Goal: Transaction & Acquisition: Purchase product/service

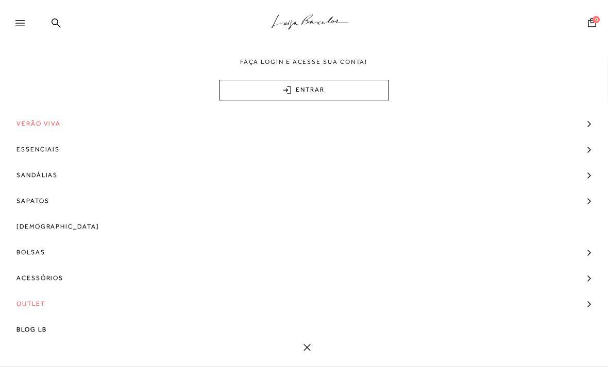
click at [38, 254] on span "Bolsas" at bounding box center [30, 252] width 29 height 26
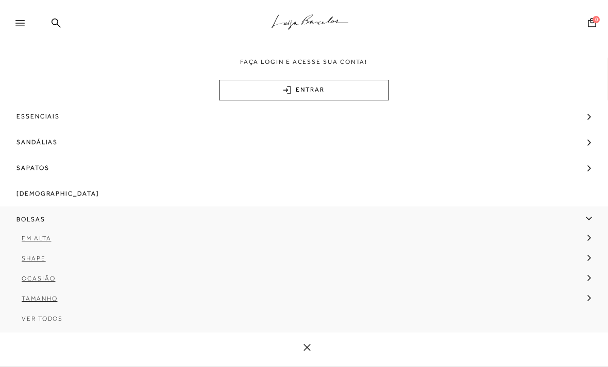
scroll to position [43, 0]
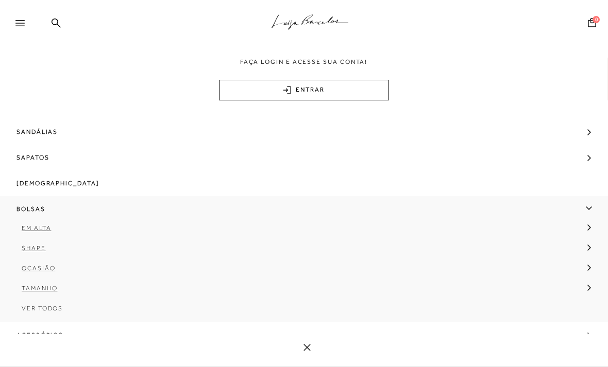
click at [42, 288] on span "Tamanho" at bounding box center [40, 288] width 36 height 7
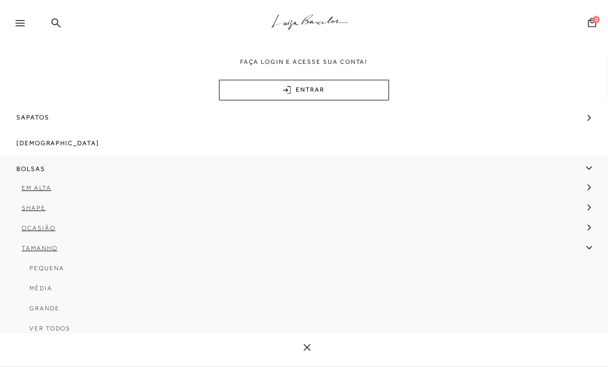
scroll to position [85, 0]
click at [51, 270] on span "Pequena" at bounding box center [46, 266] width 34 height 7
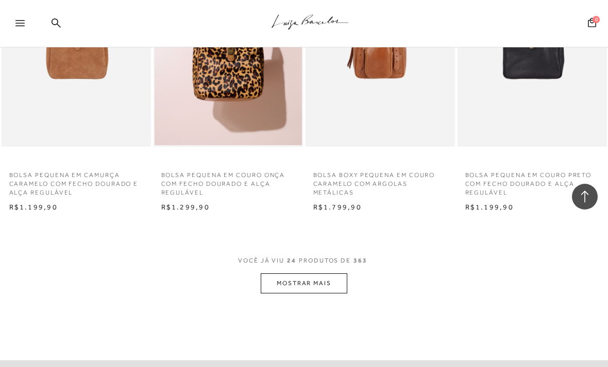
scroll to position [1645, 0]
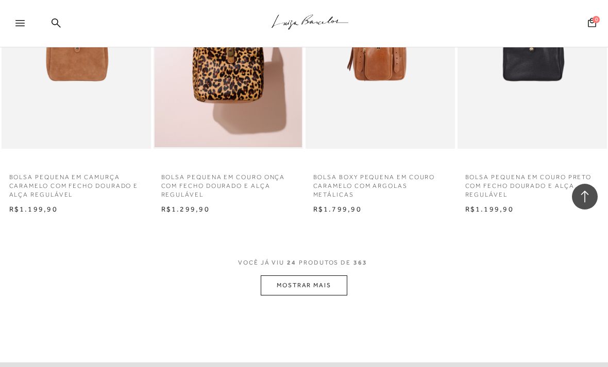
click at [279, 275] on button "MOSTRAR MAIS" at bounding box center [304, 285] width 86 height 20
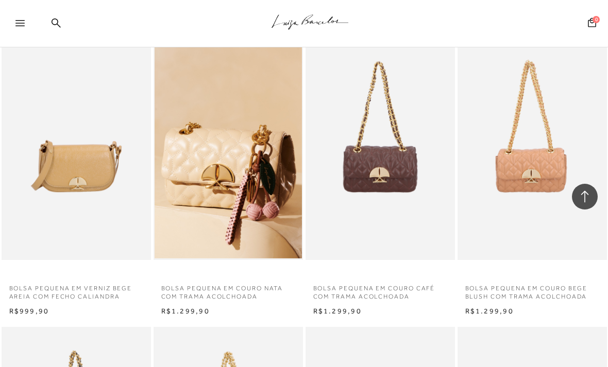
scroll to position [2731, 0]
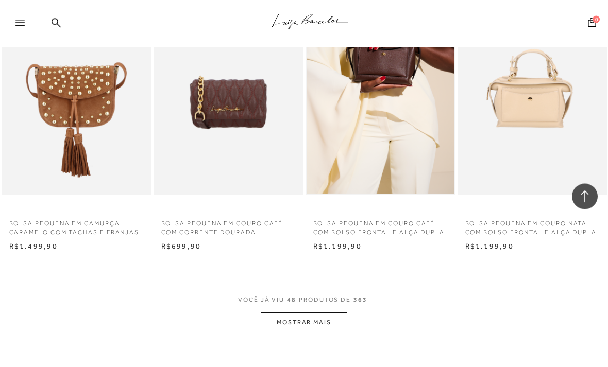
click at [276, 313] on button "MOSTRAR MAIS" at bounding box center [304, 323] width 86 height 20
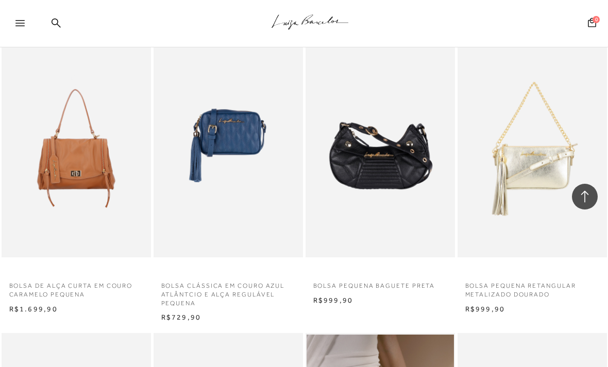
scroll to position [4201, 0]
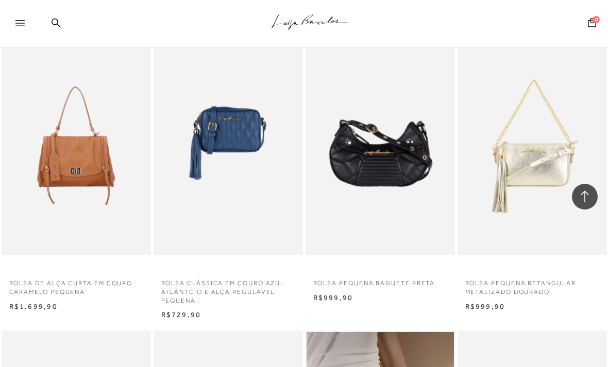
click at [21, 26] on icon at bounding box center [19, 23] width 9 height 6
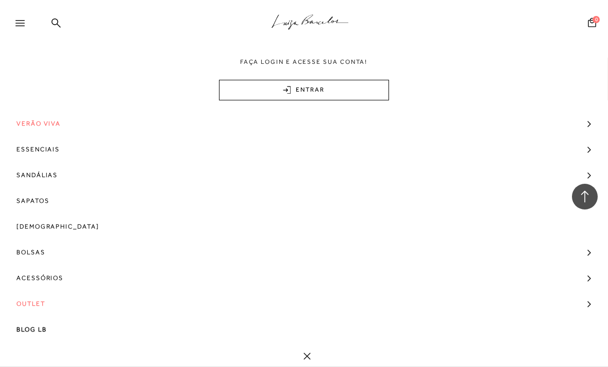
click at [48, 253] on link "Bolsas" at bounding box center [304, 252] width 608 height 26
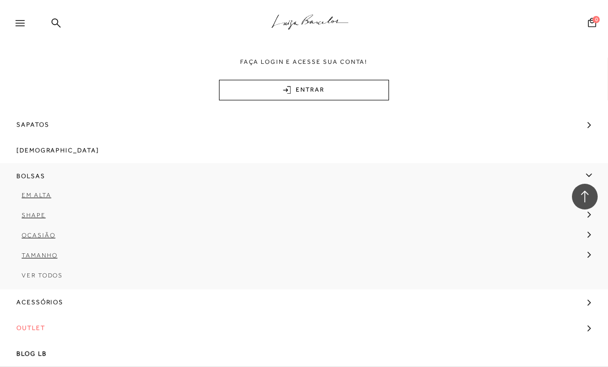
scroll to position [79, 0]
click at [53, 255] on span "Tamanho" at bounding box center [40, 255] width 36 height 7
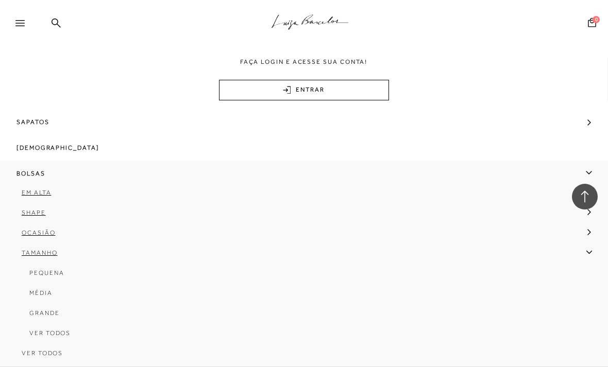
click at [56, 317] on span "Grande" at bounding box center [44, 312] width 30 height 7
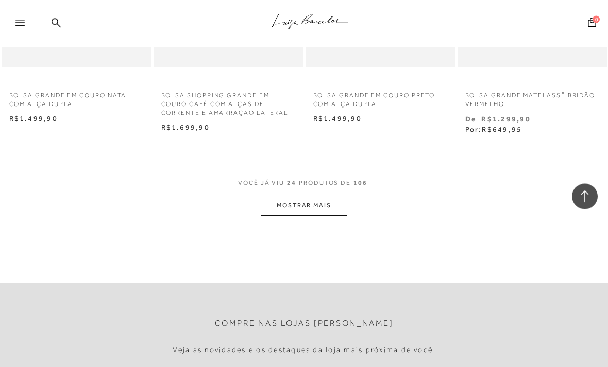
scroll to position [1718, 0]
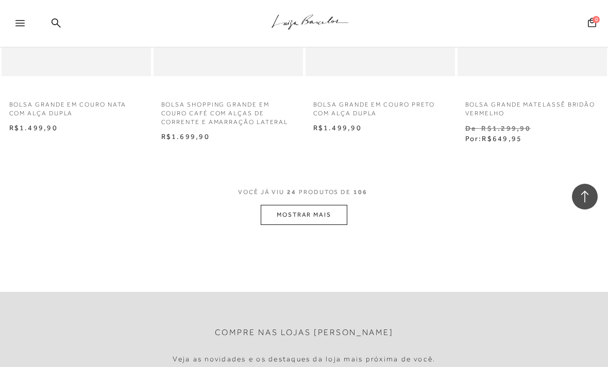
click at [307, 205] on button "MOSTRAR MAIS" at bounding box center [304, 215] width 86 height 20
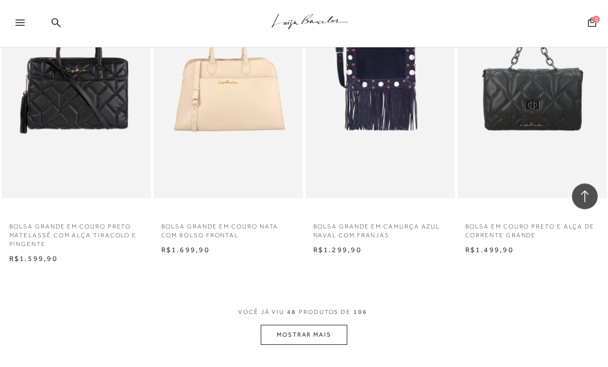
scroll to position [3370, 0]
click at [284, 325] on button "MOSTRAR MAIS" at bounding box center [304, 335] width 86 height 20
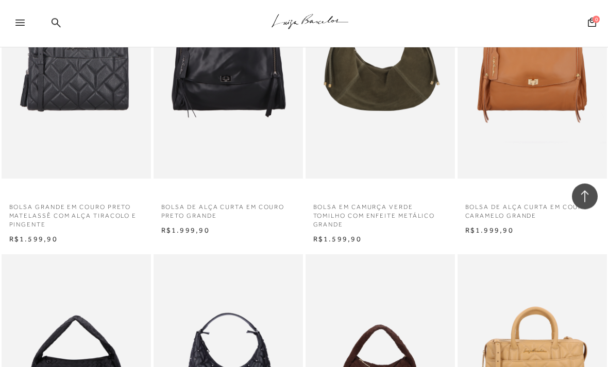
click at [23, 27] on div at bounding box center [24, 26] width 19 height 15
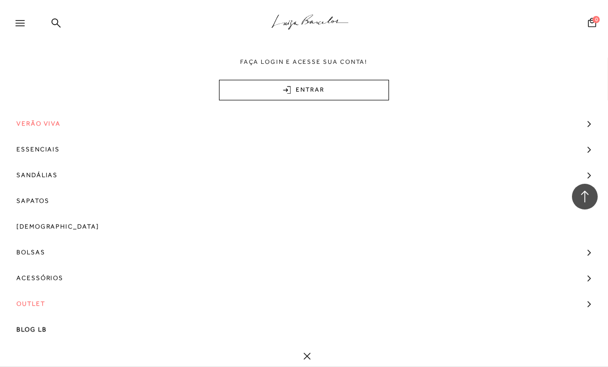
click at [55, 204] on link "Sapatos" at bounding box center [304, 201] width 608 height 26
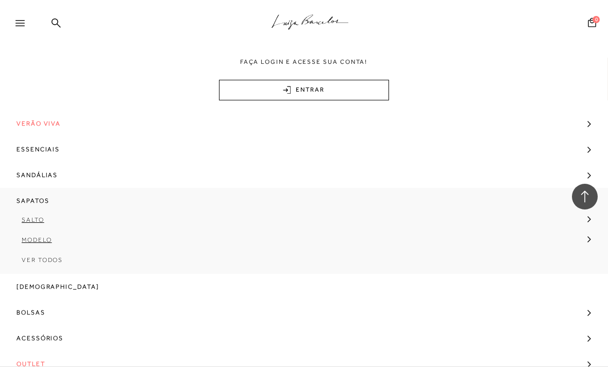
click at [57, 287] on link "[DEMOGRAPHIC_DATA]" at bounding box center [304, 287] width 608 height 26
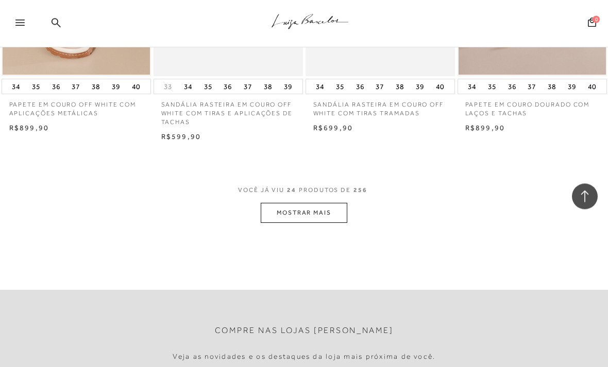
scroll to position [1709, 0]
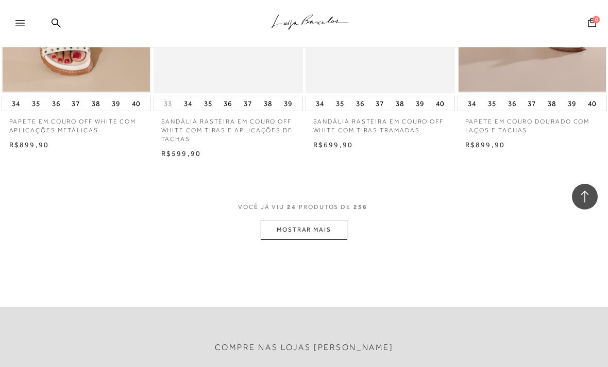
click at [272, 230] on button "MOSTRAR MAIS" at bounding box center [304, 230] width 86 height 20
click at [272, 229] on div "Loading..." at bounding box center [304, 183] width 608 height 367
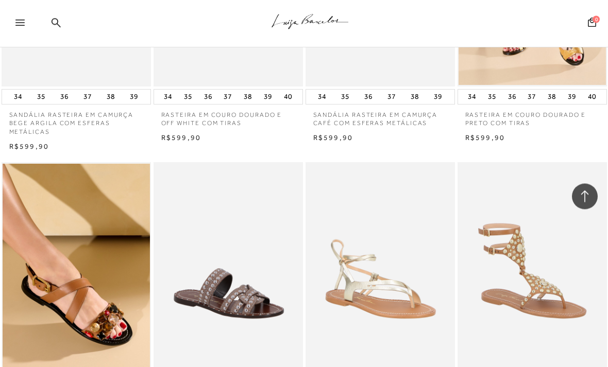
scroll to position [2898, 0]
click at [26, 20] on div at bounding box center [24, 26] width 19 height 15
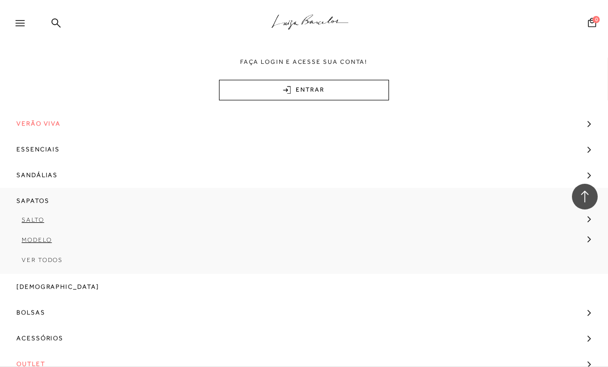
click at [41, 245] on link "Modelo" at bounding box center [300, 244] width 601 height 20
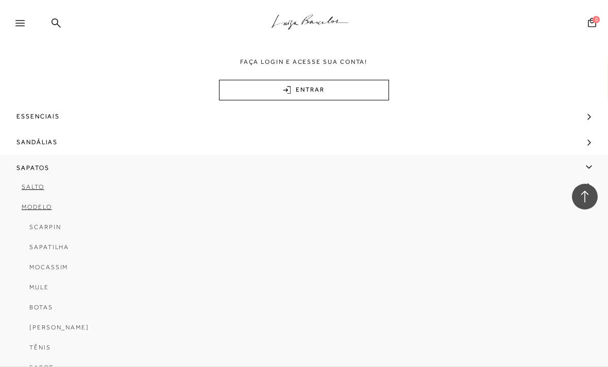
scroll to position [32, 0]
click at [31, 192] on link "Salto" at bounding box center [300, 191] width 601 height 20
click at [65, 210] on span "Salto Baixo" at bounding box center [52, 207] width 47 height 7
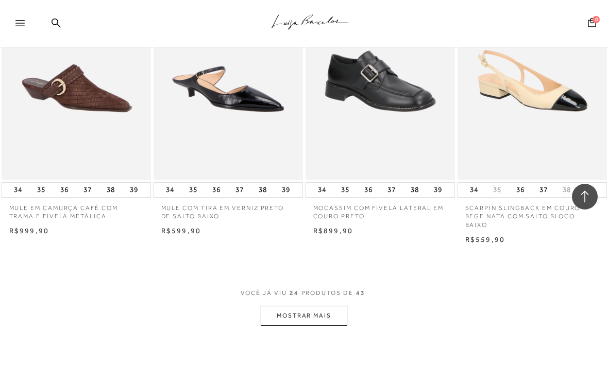
scroll to position [1624, 0]
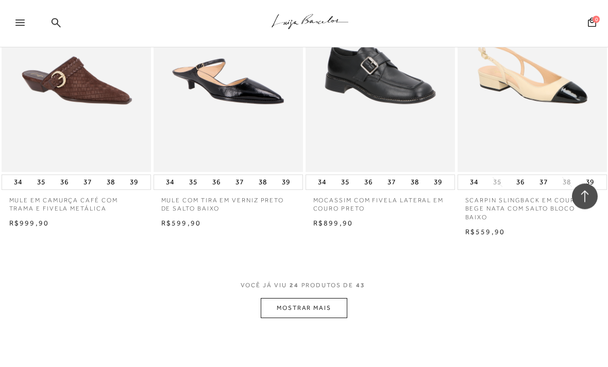
click at [320, 305] on button "MOSTRAR MAIS" at bounding box center [304, 309] width 86 height 20
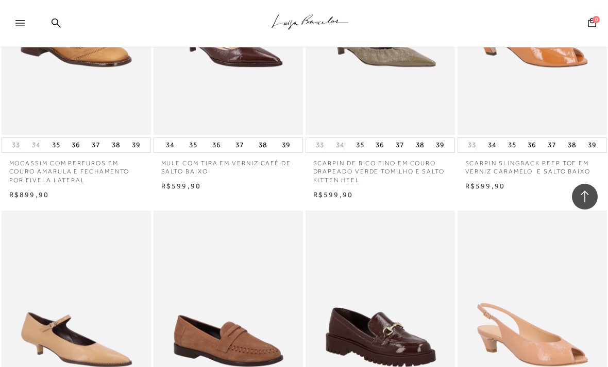
scroll to position [2559, 0]
